Goal: Answer question/provide support: Share knowledge or assist other users

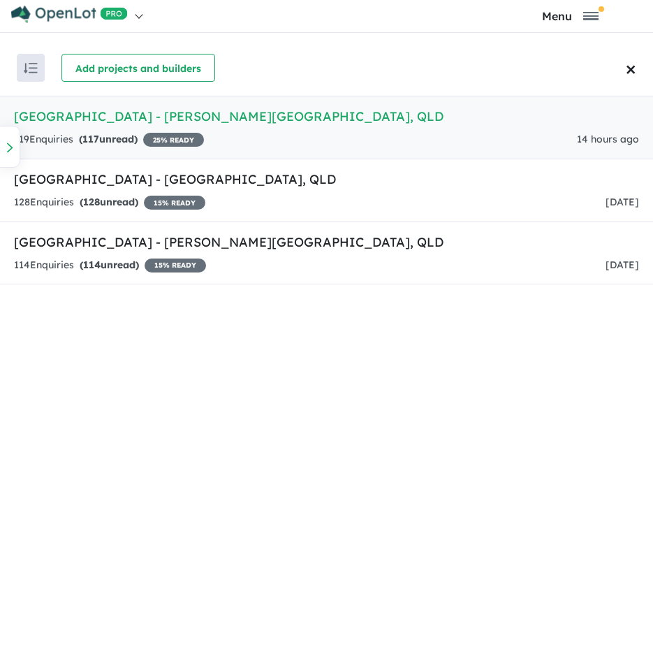
click at [200, 128] on link "[GEOGRAPHIC_DATA] - [PERSON_NAME][GEOGRAPHIC_DATA] , QLD 119 Enquir ies ( 117 u…" at bounding box center [326, 128] width 653 height 64
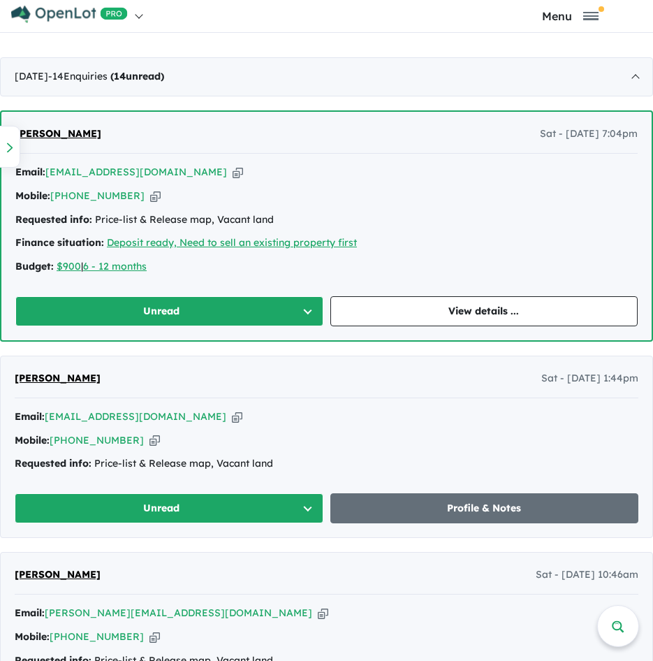
scroll to position [768, 0]
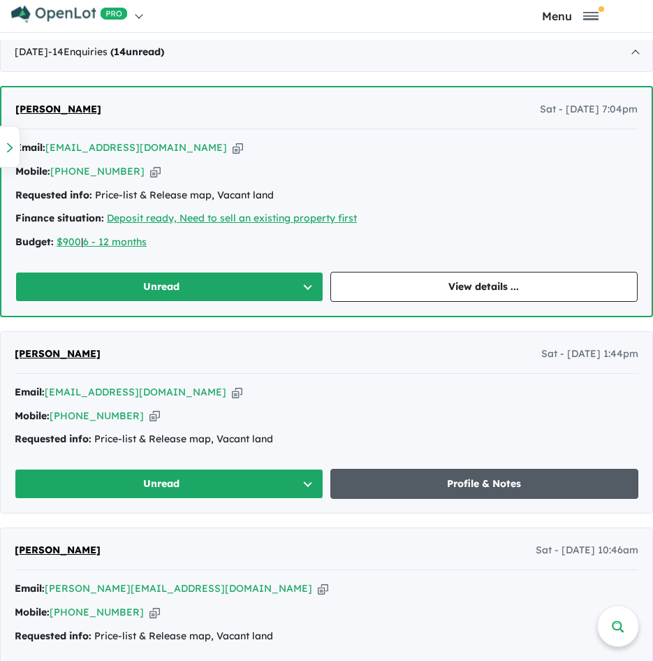
click at [449, 473] on link "Profile & Notes" at bounding box center [484, 484] width 309 height 30
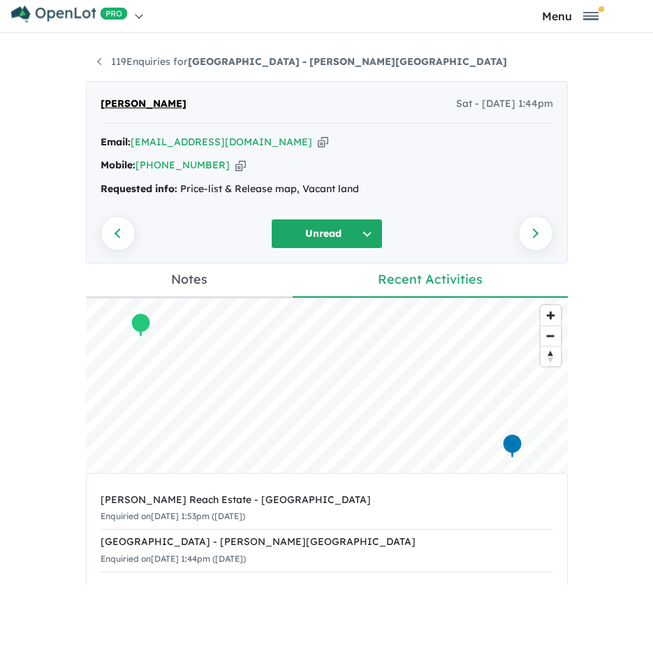
click at [318, 141] on icon "button" at bounding box center [323, 142] width 10 height 15
click at [235, 165] on icon "button" at bounding box center [240, 165] width 10 height 15
click at [318, 146] on icon "button" at bounding box center [323, 142] width 10 height 15
drag, startPoint x: 383, startPoint y: 188, endPoint x: 175, endPoint y: 176, distance: 208.4
click at [175, 176] on div "Email: [EMAIL_ADDRESS][DOMAIN_NAME] Copied! Mobile: [PHONE_NUMBER] Copied! Requ…" at bounding box center [327, 169] width 452 height 71
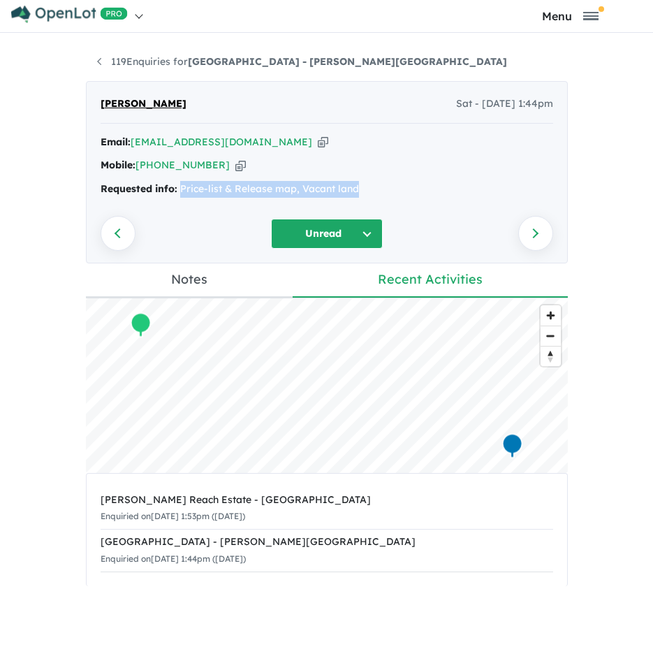
copy div "Price-list & Release map, Vacant land"
click at [138, 64] on link "119 Enquiries for [GEOGRAPHIC_DATA] - [PERSON_NAME][GEOGRAPHIC_DATA]" at bounding box center [302, 61] width 410 height 13
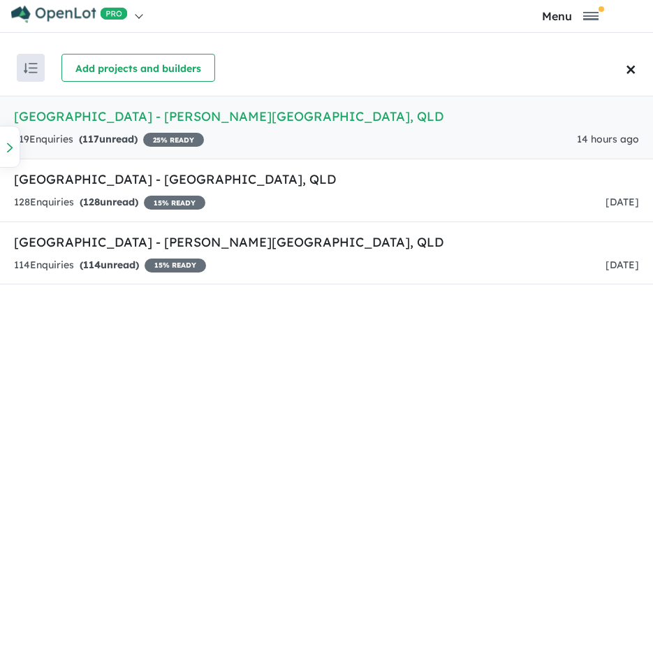
click at [147, 122] on h5 "[GEOGRAPHIC_DATA] - [PERSON_NAME][GEOGRAPHIC_DATA] , [GEOGRAPHIC_DATA]" at bounding box center [326, 116] width 625 height 19
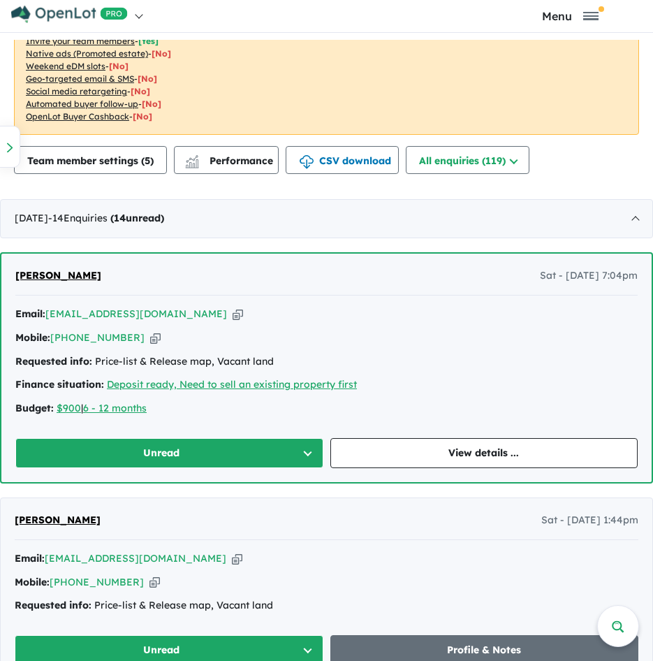
scroll to position [603, 0]
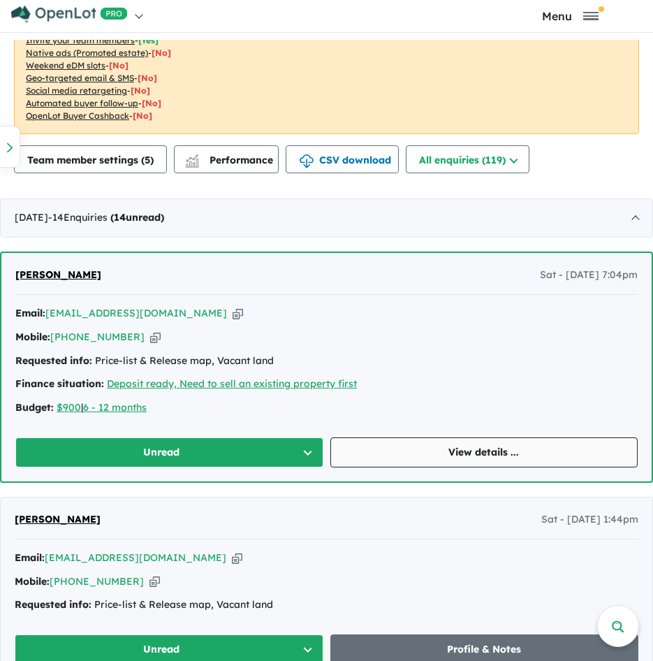
click at [488, 455] on link "View details ..." at bounding box center [484, 452] width 308 height 30
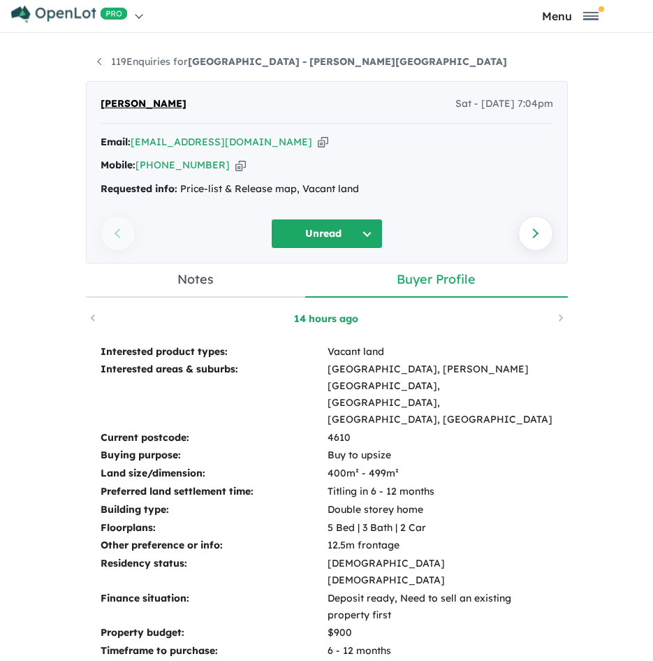
click at [318, 146] on icon "button" at bounding box center [323, 142] width 10 height 15
drag, startPoint x: 217, startPoint y: 165, endPoint x: 290, endPoint y: 192, distance: 78.0
click at [235, 165] on icon "button" at bounding box center [240, 165] width 10 height 15
click at [318, 145] on icon "button" at bounding box center [323, 142] width 10 height 15
click at [101, 352] on td "Interested product types:" at bounding box center [213, 352] width 227 height 18
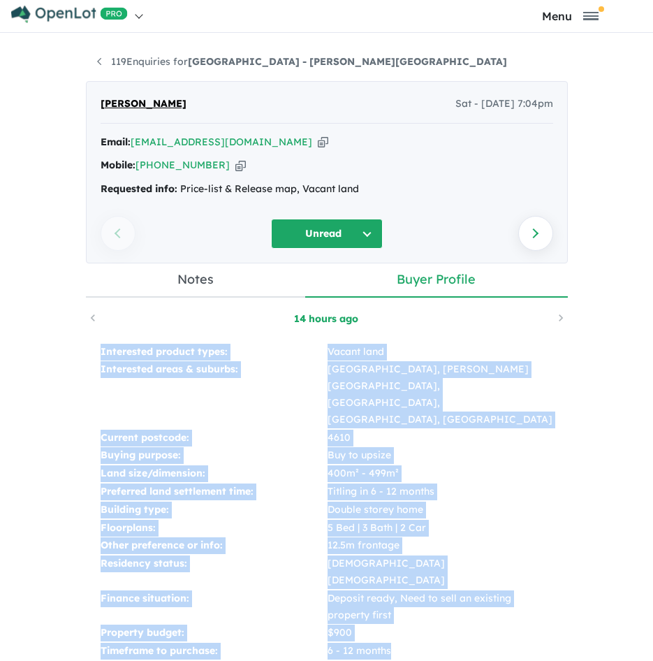
drag, startPoint x: 96, startPoint y: 352, endPoint x: 388, endPoint y: 601, distance: 383.9
click at [388, 601] on tbody "Interested product types: Vacant land Interested areas & suburbs: [GEOGRAPHIC_D…" at bounding box center [327, 501] width 454 height 317
copy tbody "Interested product types: Vacant land Interested areas & suburbs: [GEOGRAPHIC_D…"
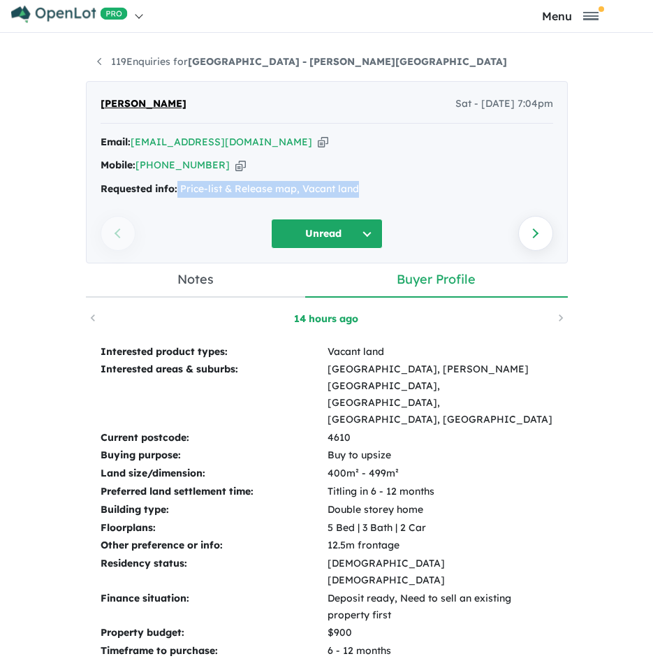
drag, startPoint x: 387, startPoint y: 193, endPoint x: 172, endPoint y: 184, distance: 215.2
click at [172, 184] on div "Requested info: Price-list & Release map, Vacant land" at bounding box center [327, 189] width 452 height 17
copy div "Price-list & Release map, Vacant land"
